Goal: Task Accomplishment & Management: Complete application form

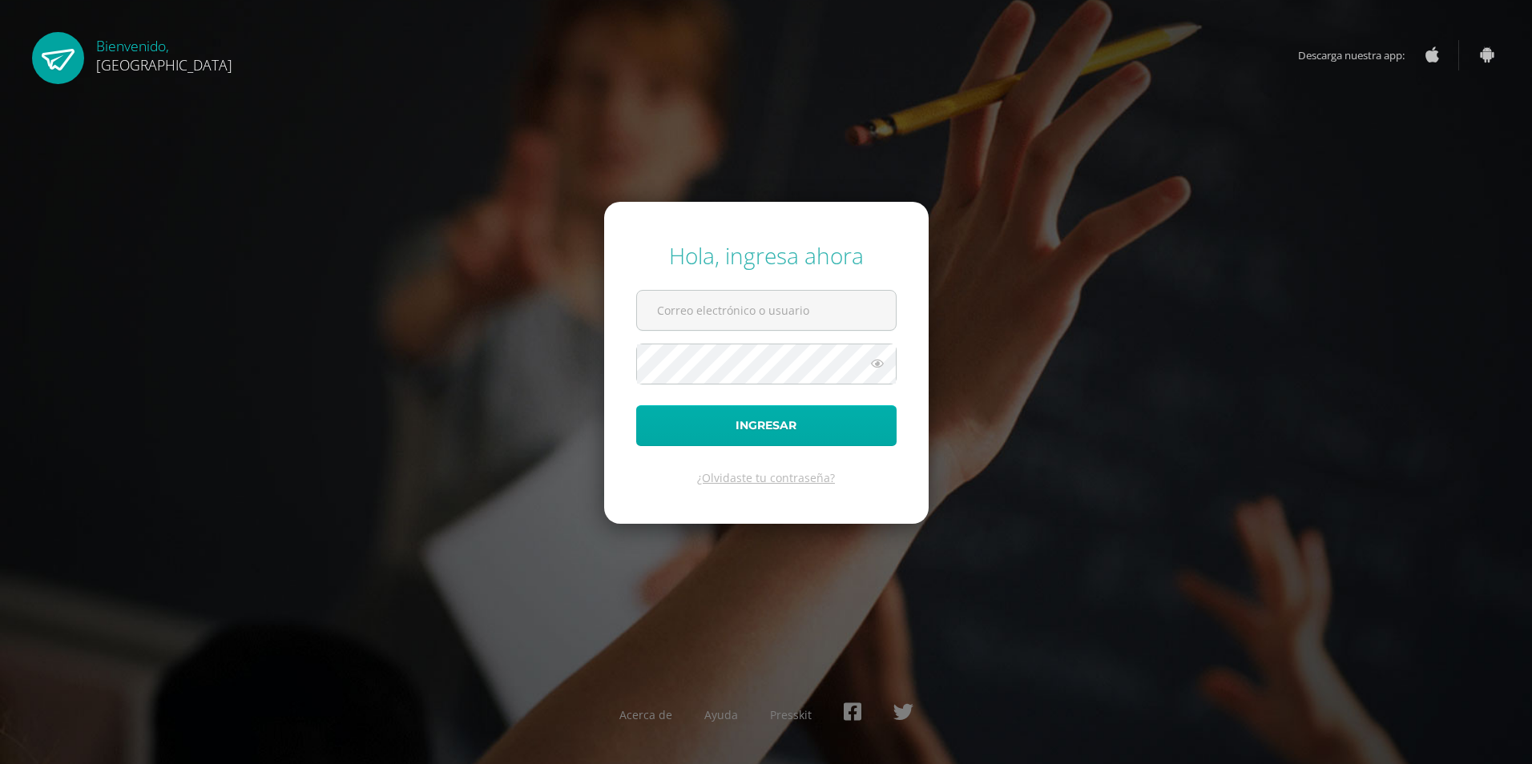
type input "[EMAIL_ADDRESS][DOMAIN_NAME]"
click at [757, 432] on button "Ingresar" at bounding box center [766, 425] width 260 height 41
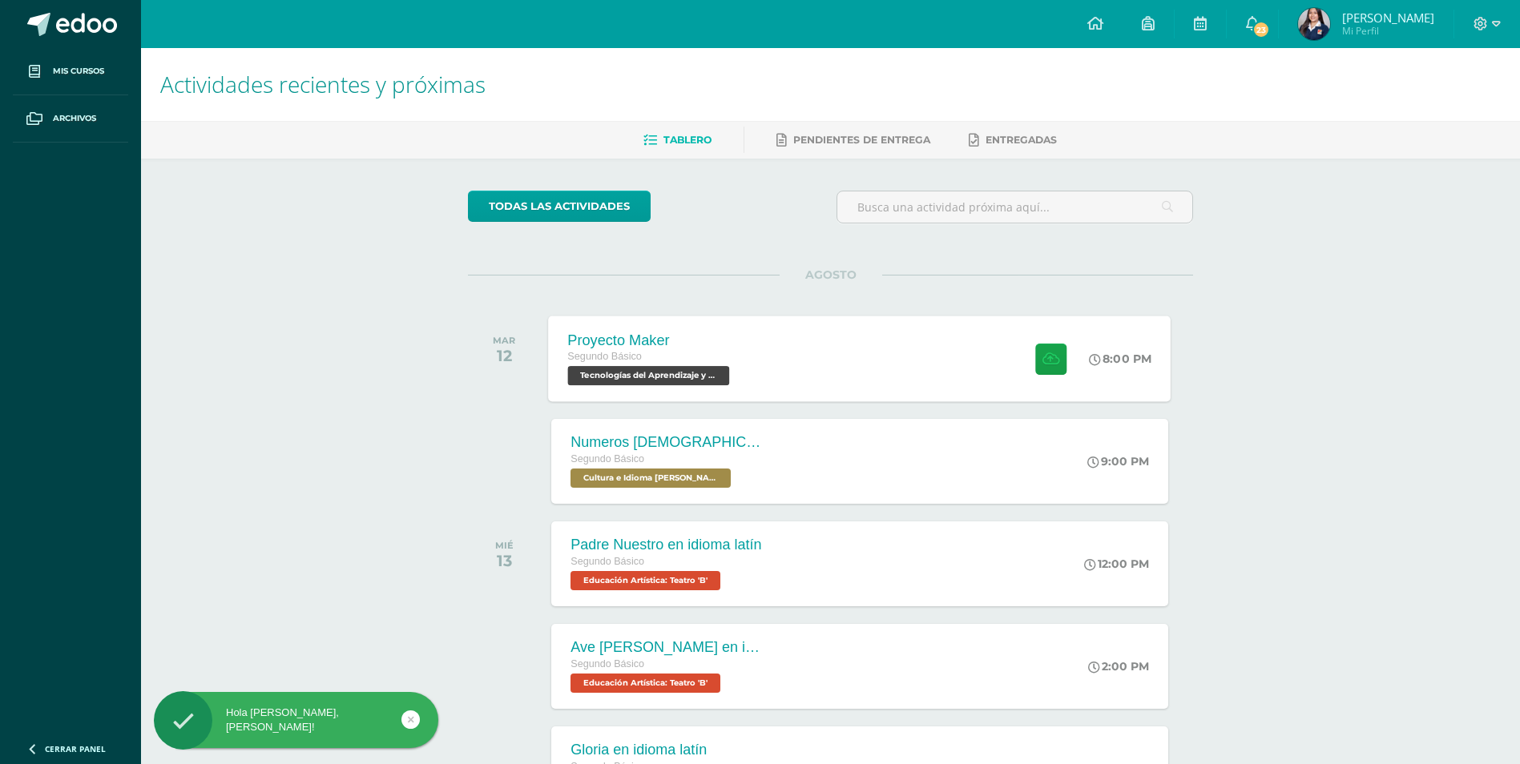
click at [871, 336] on div "Proyecto Maker Segundo Básico Tecnologías del Aprendizaje y la Comunicación 'B'…" at bounding box center [860, 359] width 622 height 86
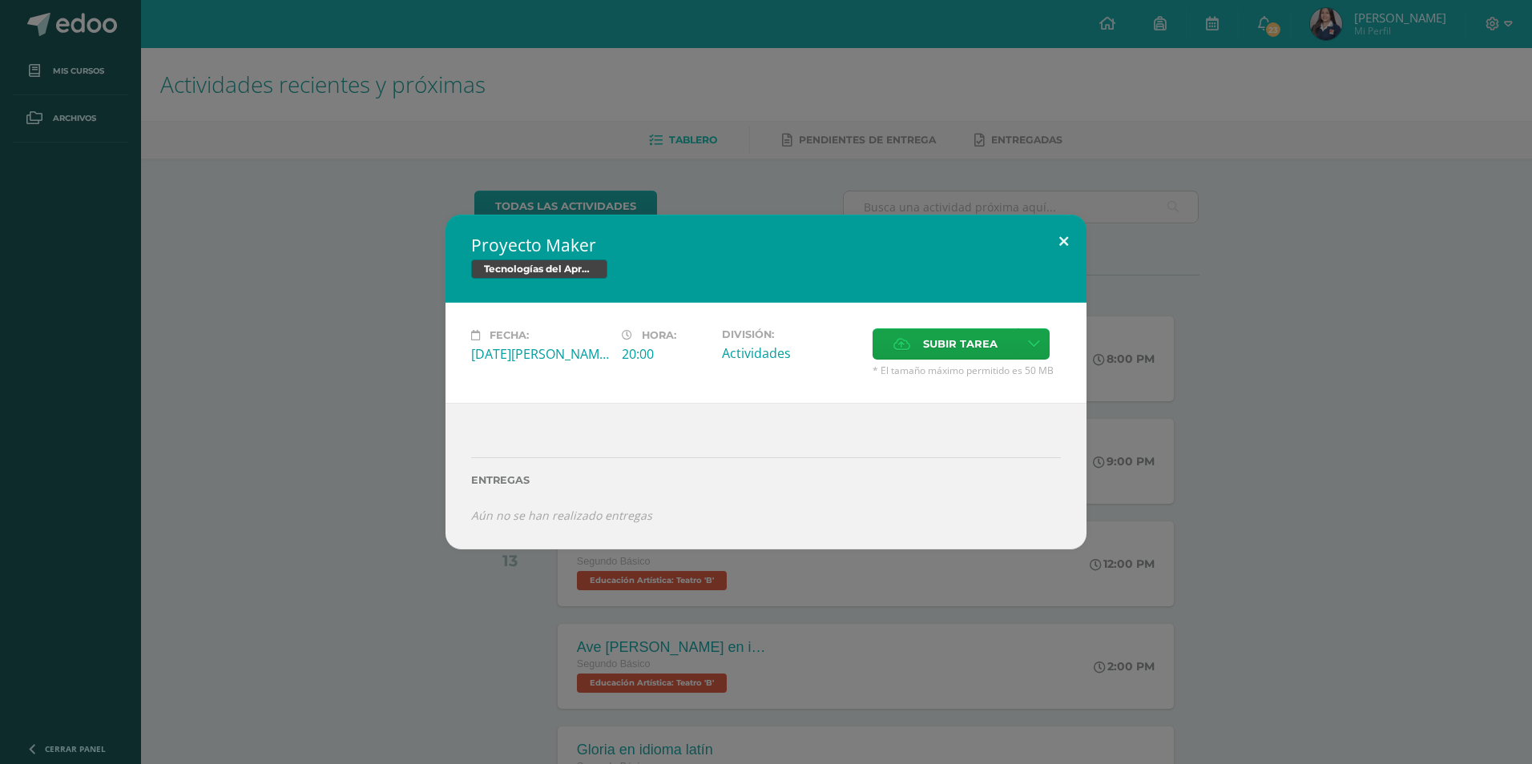
click at [1058, 248] on button at bounding box center [1064, 242] width 46 height 54
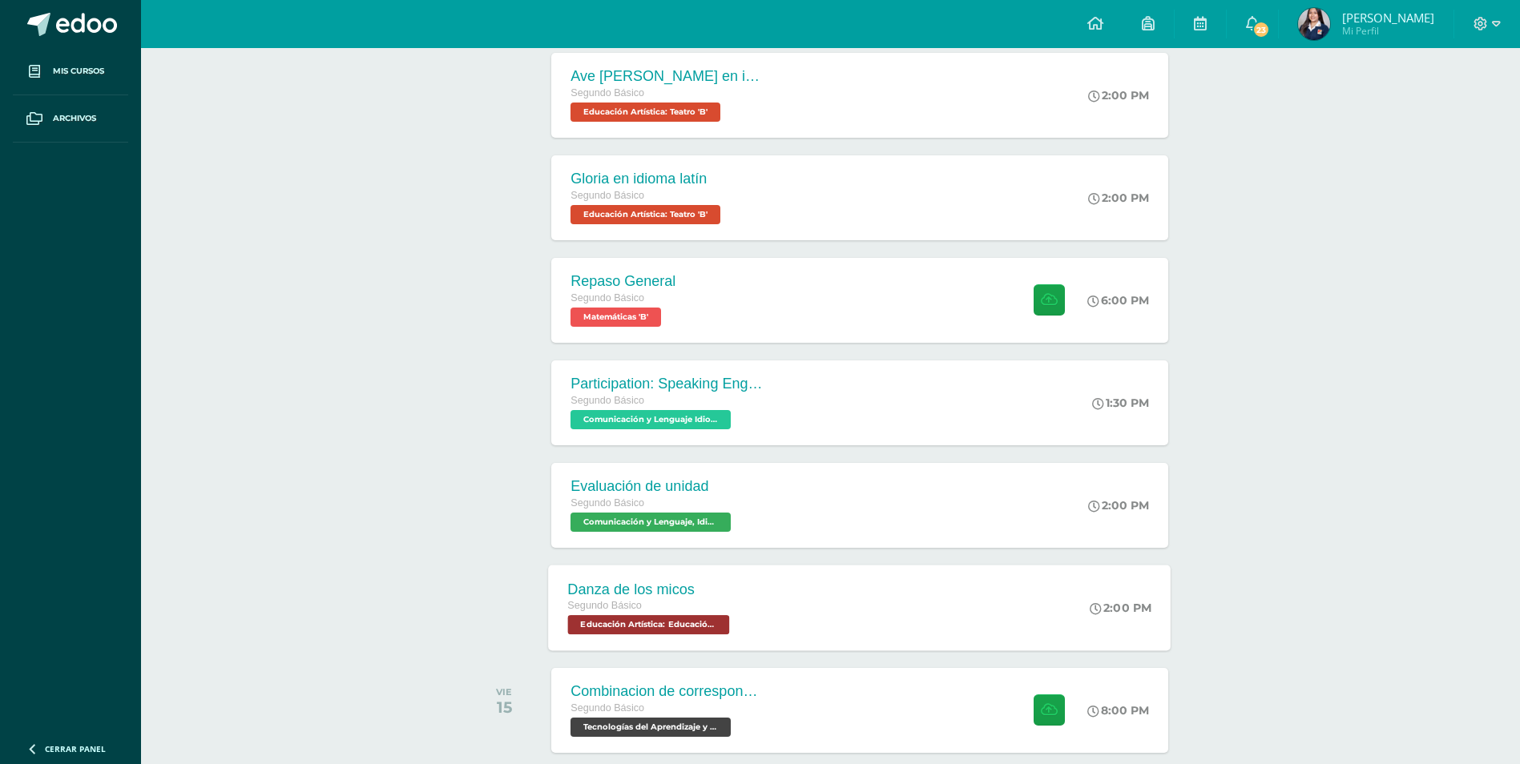
scroll to position [651, 0]
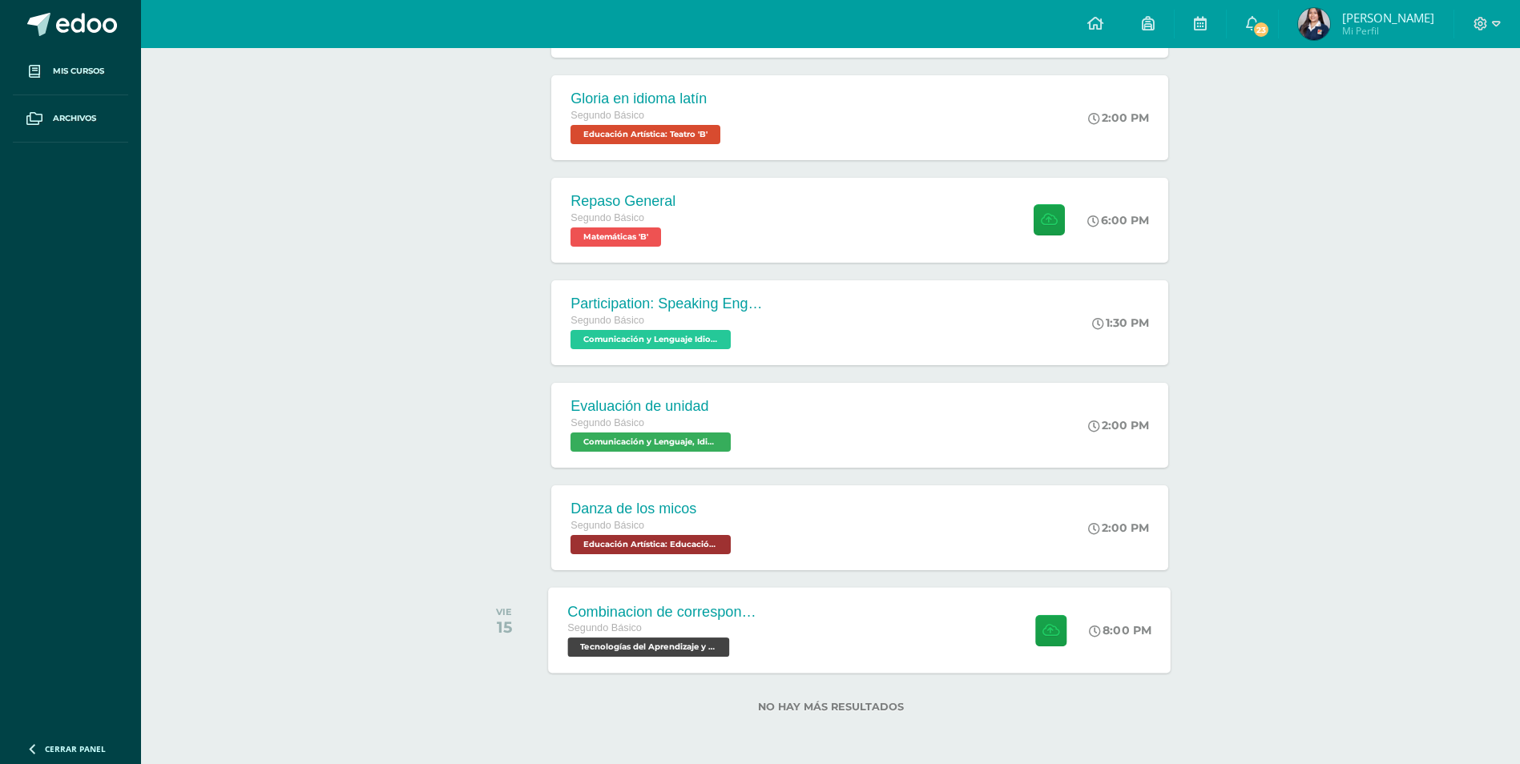
click at [899, 621] on div "Combinacion de correspondencia Segundo Básico Tecnologías del Aprendizaje y la …" at bounding box center [860, 630] width 622 height 86
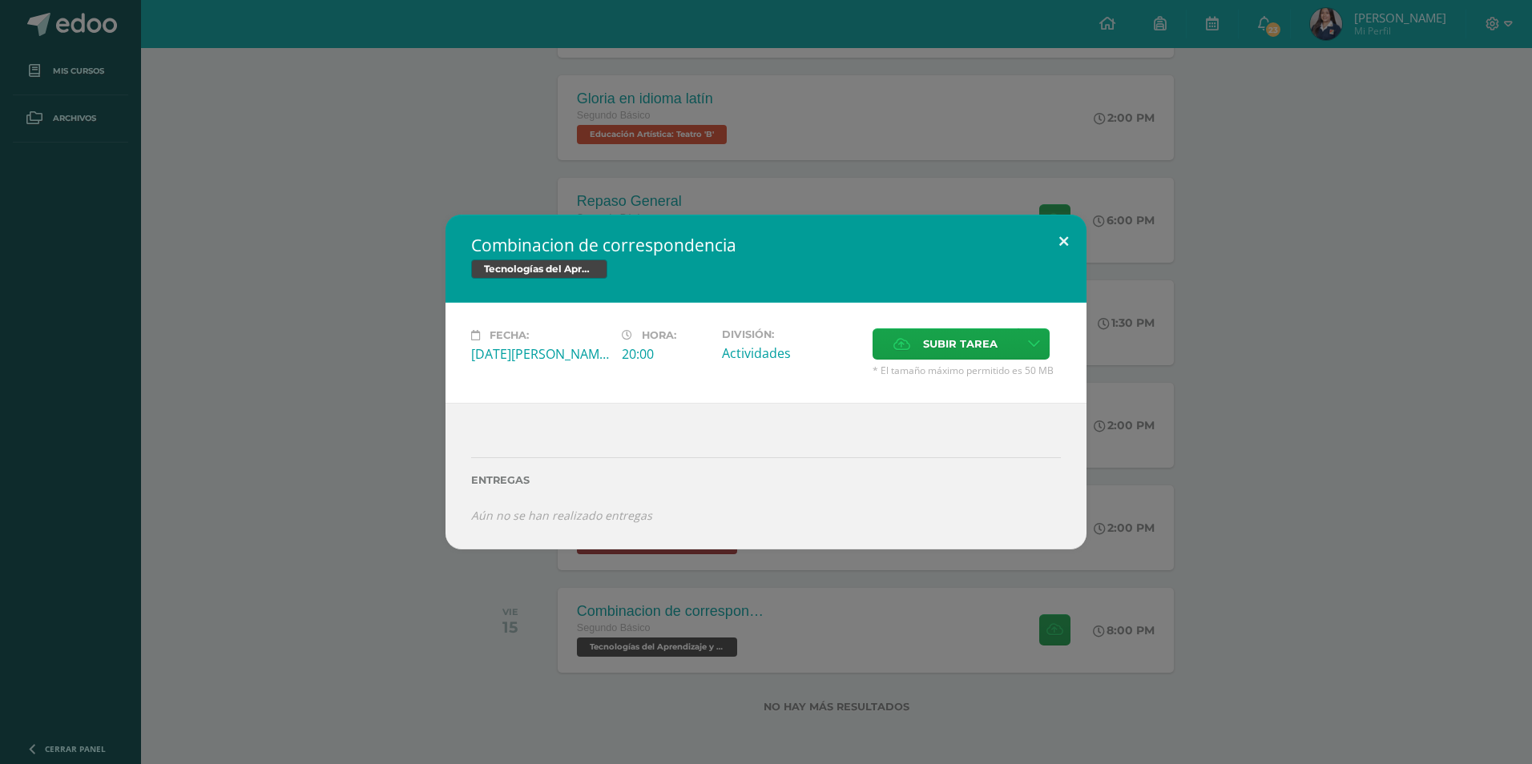
click at [1064, 245] on button at bounding box center [1064, 242] width 46 height 54
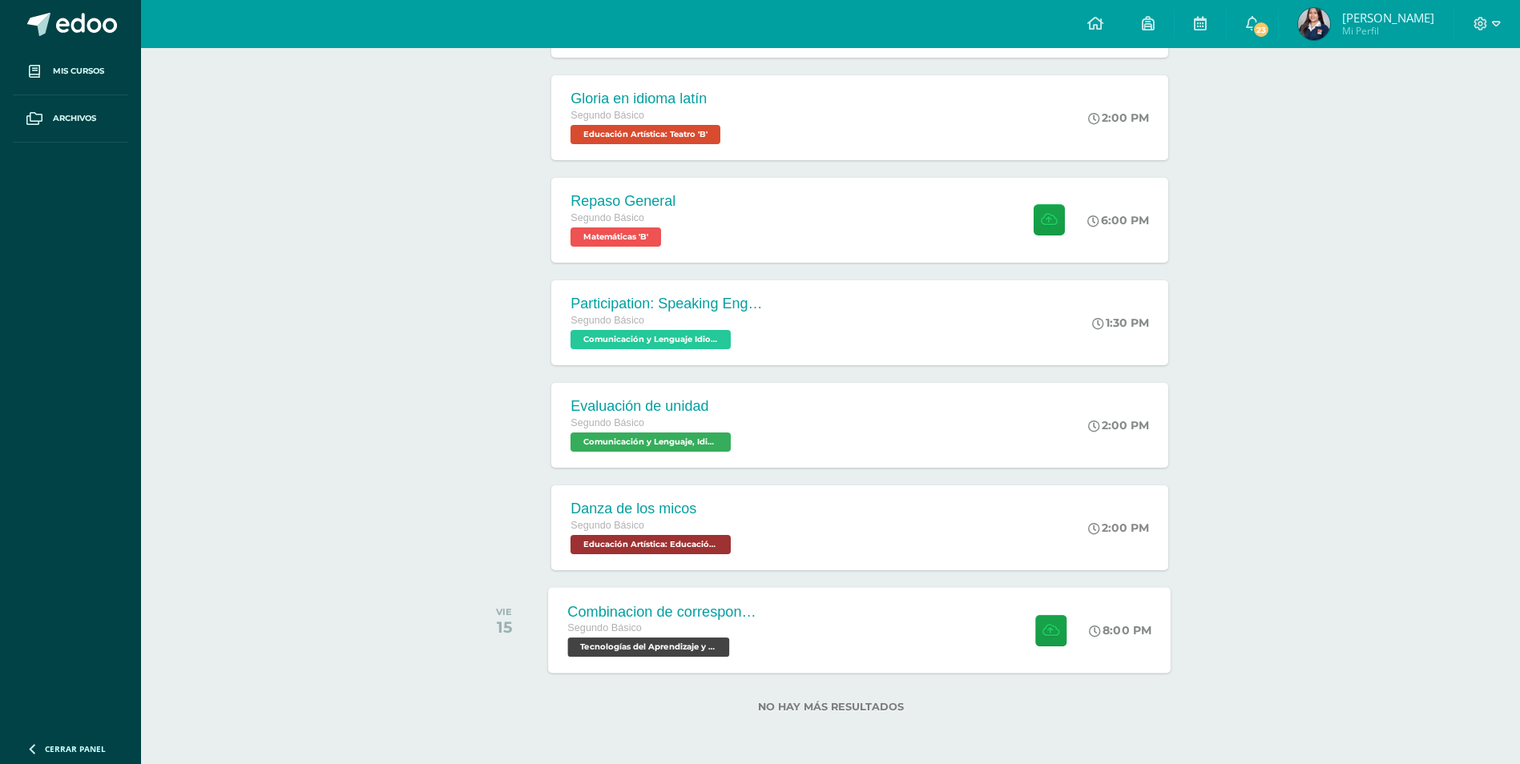
click at [784, 594] on div "Combinacion de correspondencia Segundo Básico Tecnologías del Aprendizaje y la …" at bounding box center [860, 630] width 622 height 86
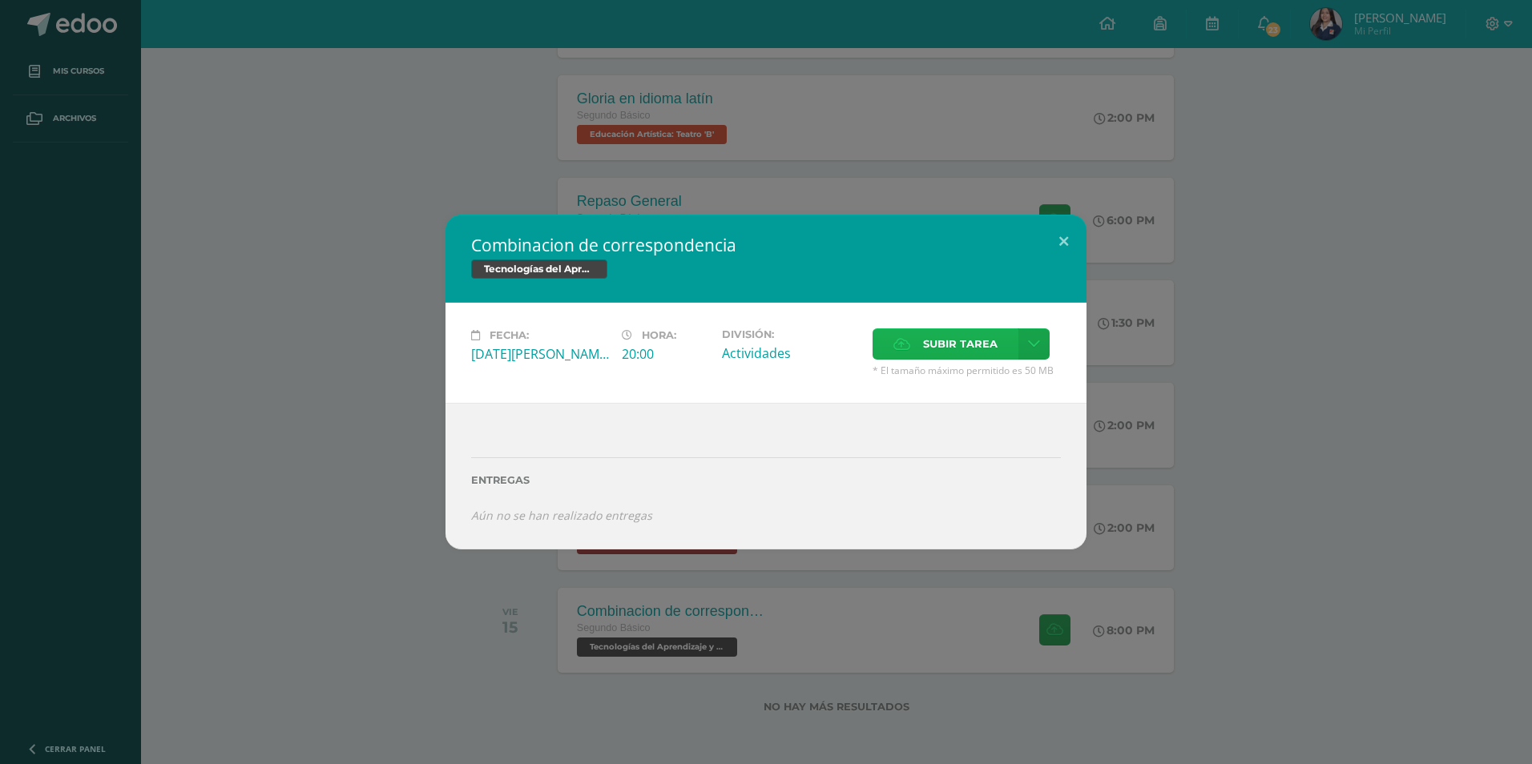
click at [903, 344] on icon at bounding box center [901, 344] width 17 height 10
click at [0, 0] on input "Subir tarea" at bounding box center [0, 0] width 0 height 0
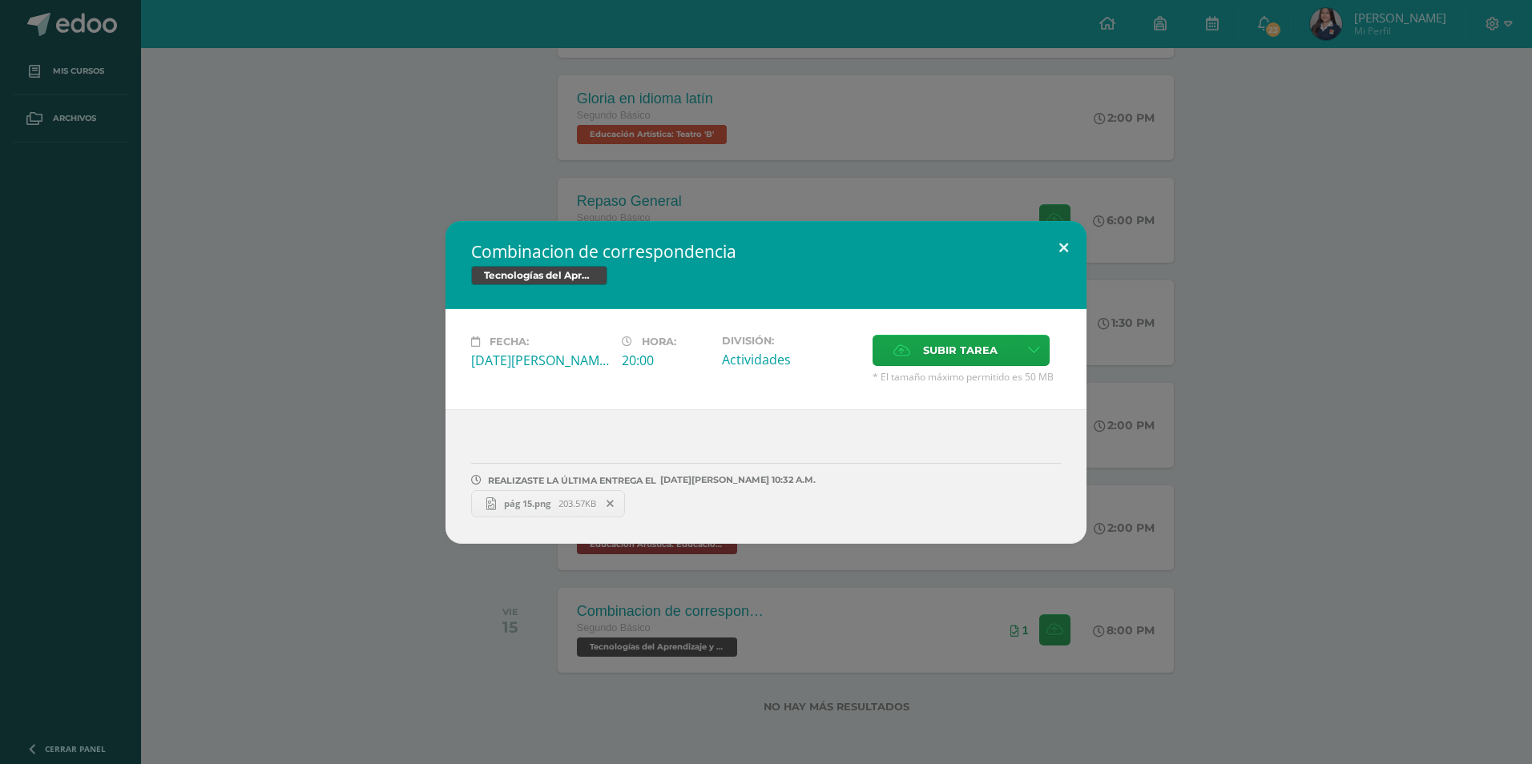
click at [1053, 249] on button at bounding box center [1064, 248] width 46 height 54
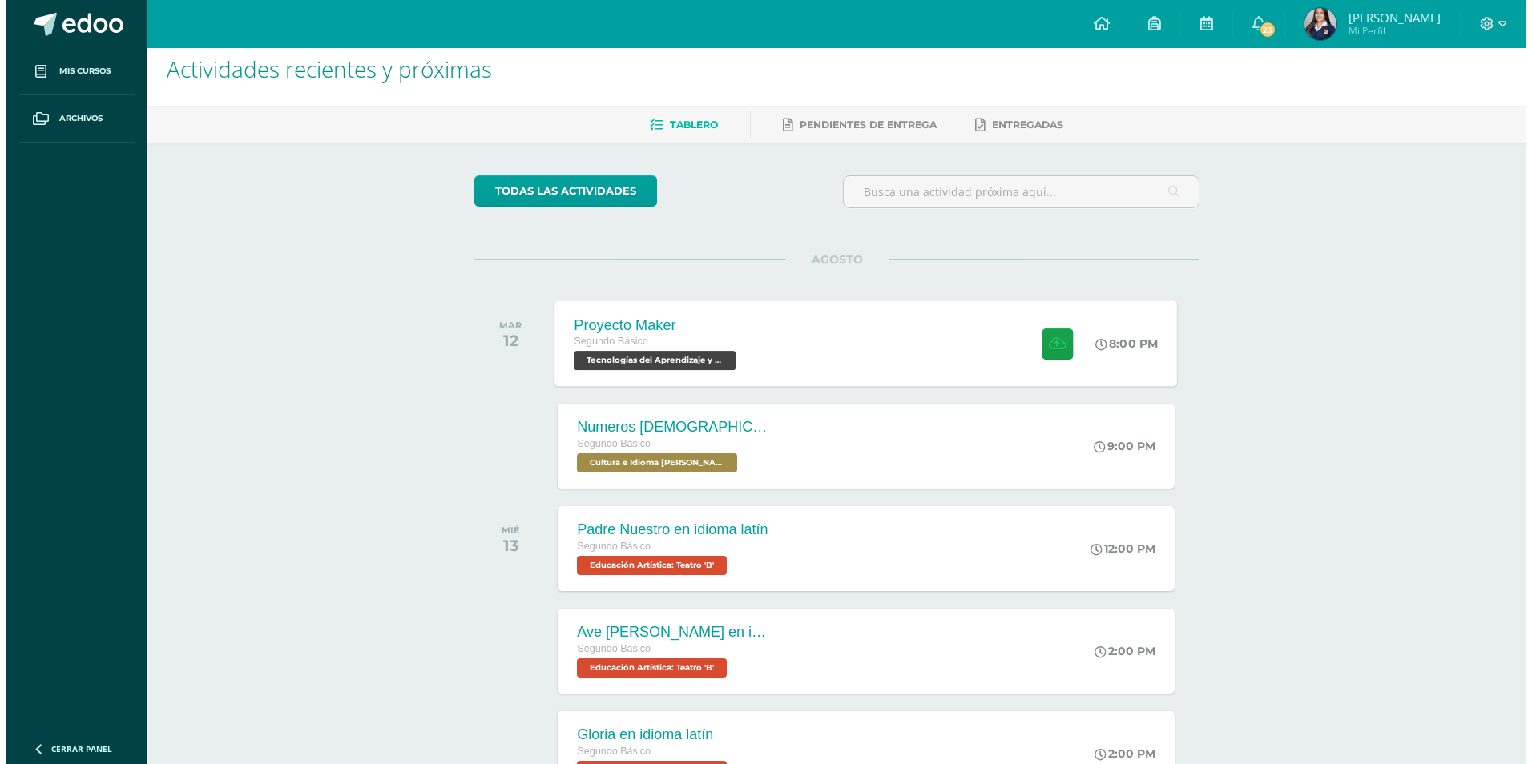
scroll to position [0, 0]
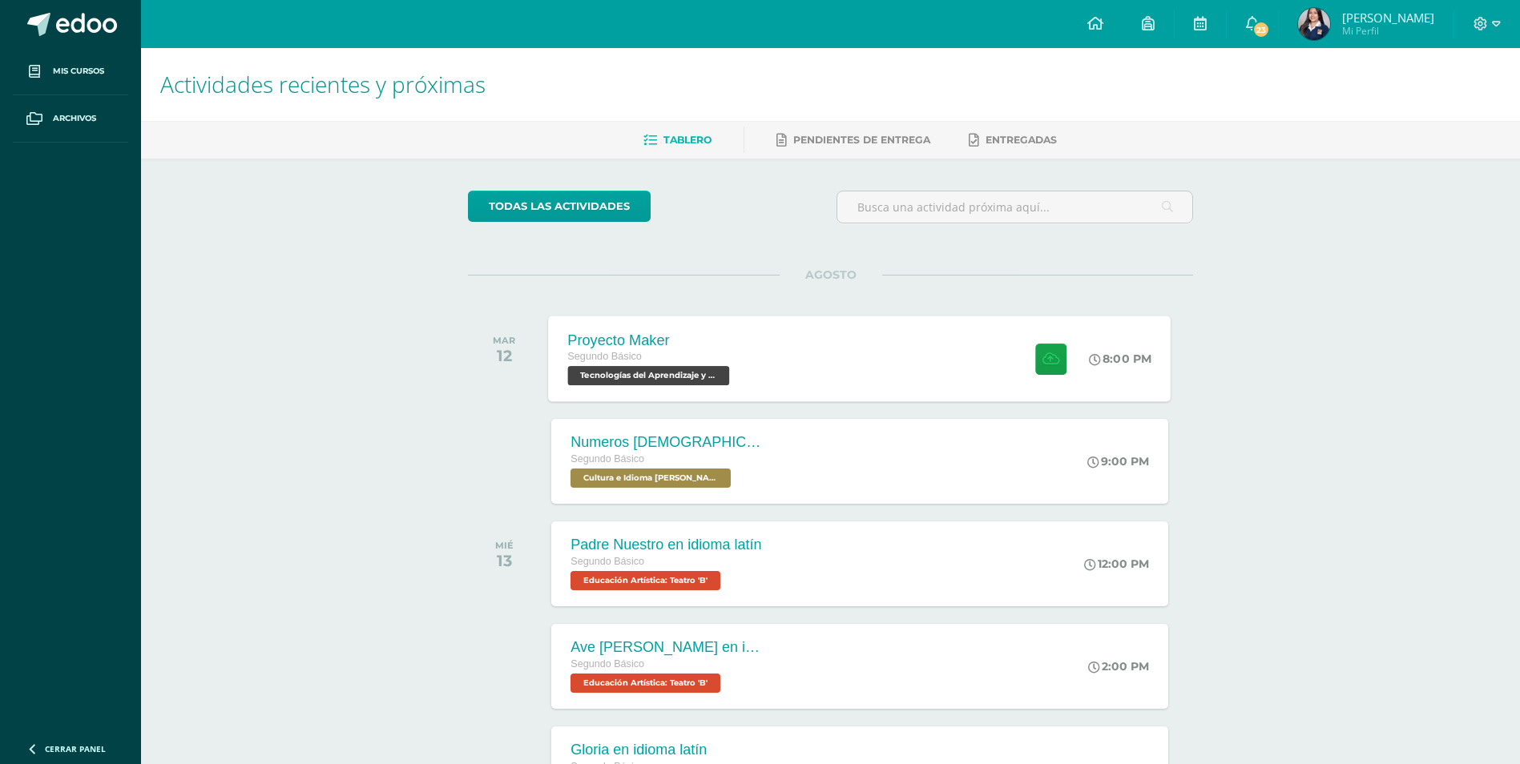
click at [924, 324] on div "Proyecto Maker Segundo Básico Tecnologías del Aprendizaje y la Comunicación 'B'…" at bounding box center [860, 359] width 622 height 86
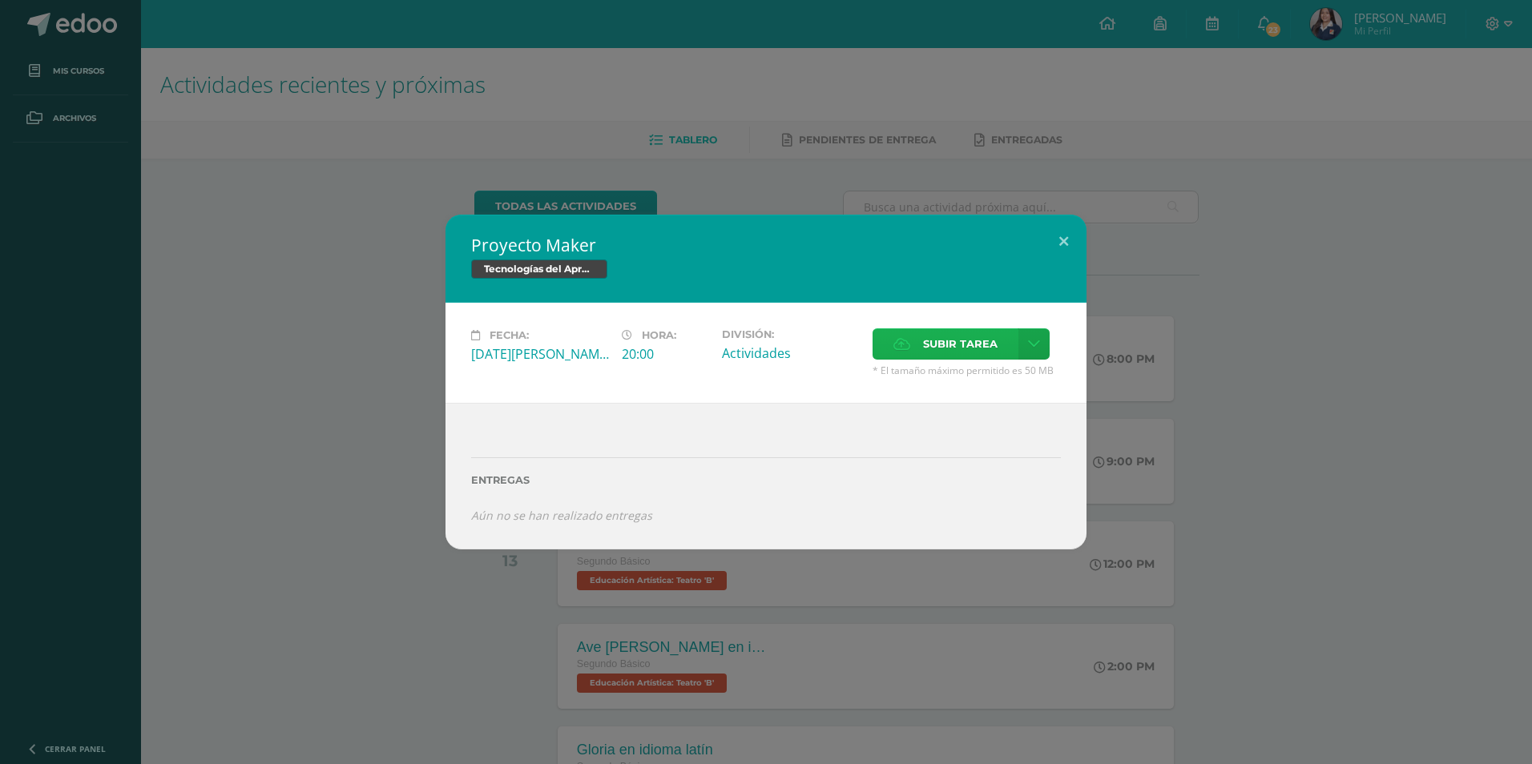
click at [989, 349] on span "Subir tarea" at bounding box center [960, 344] width 75 height 30
click at [0, 0] on input "Subir tarea" at bounding box center [0, 0] width 0 height 0
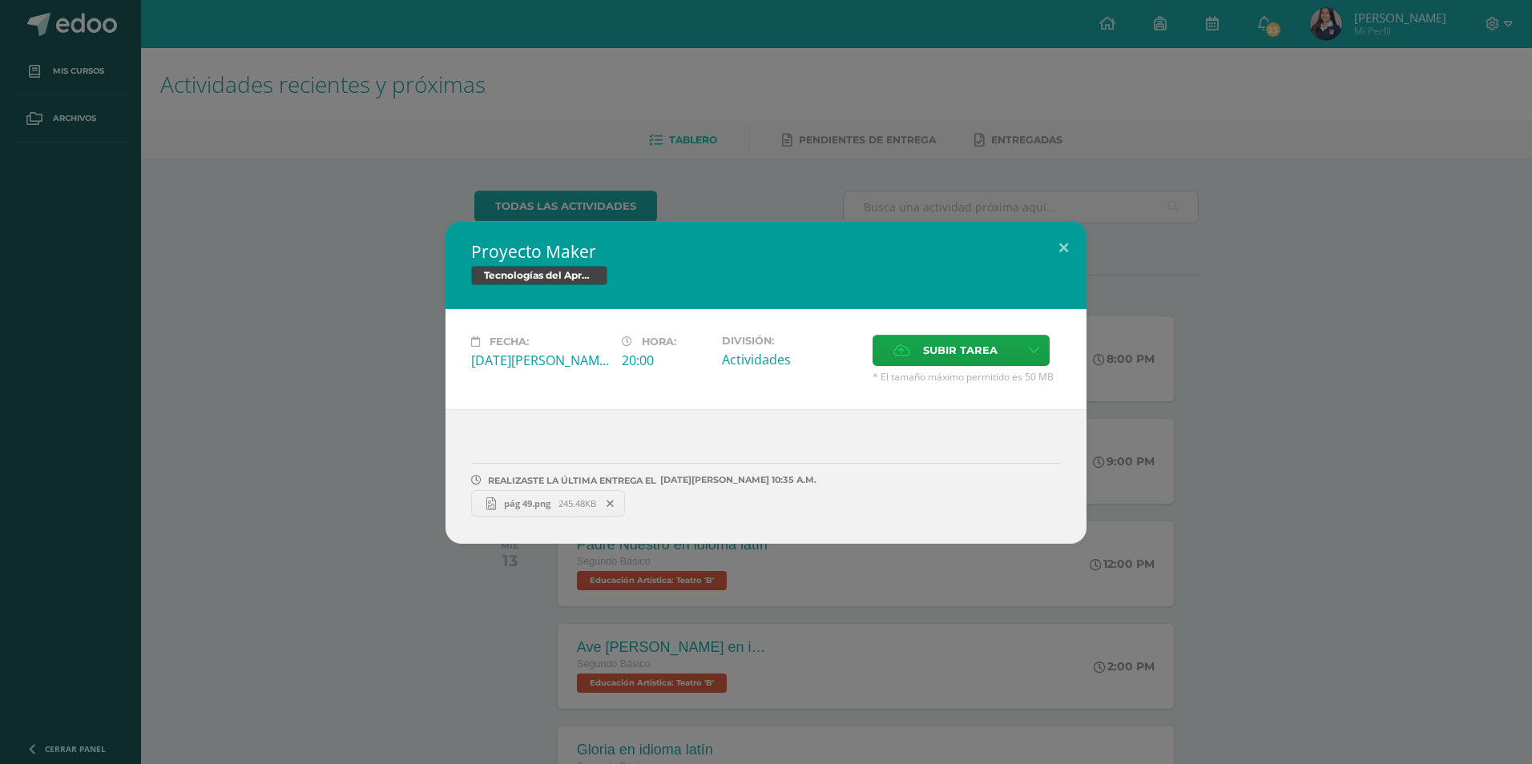
click at [530, 512] on link "pág 49.png 245.48KB" at bounding box center [548, 503] width 154 height 27
